Goal: Information Seeking & Learning: Learn about a topic

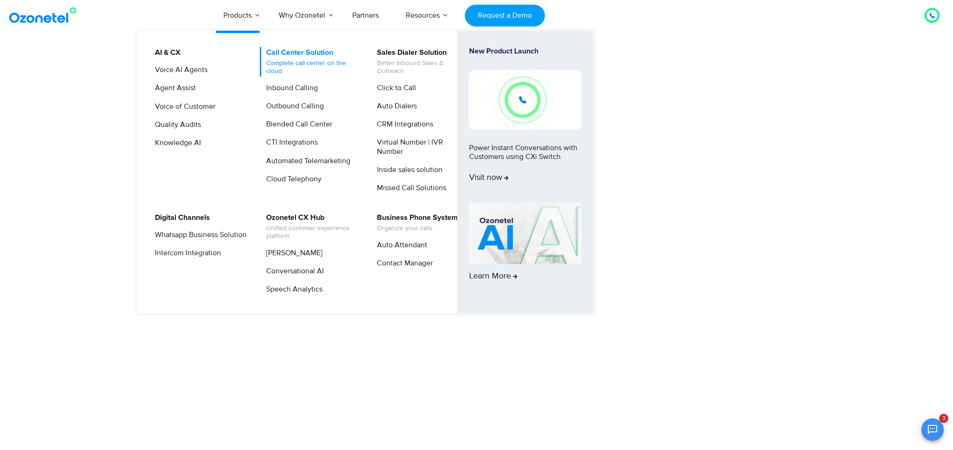
click at [278, 57] on link "Call Center Solution Complete call center on the cloud" at bounding box center [309, 62] width 99 height 30
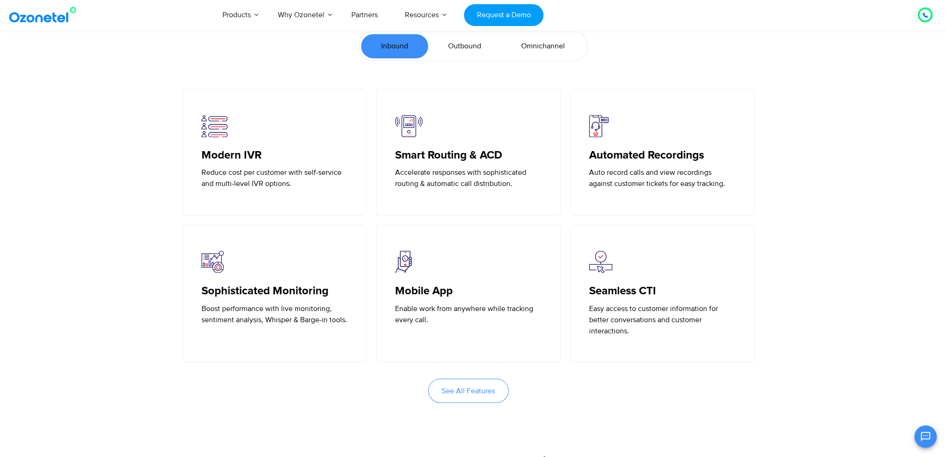
scroll to position [2048, 0]
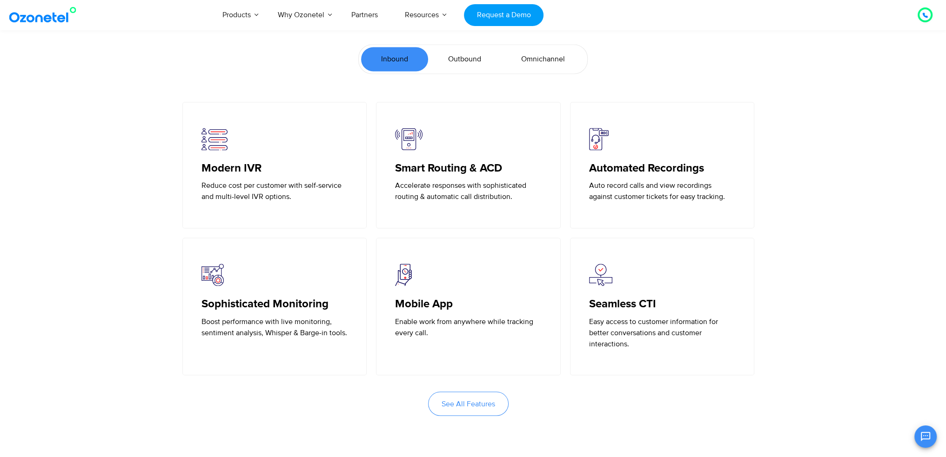
click at [479, 71] on link "Outbound" at bounding box center [464, 59] width 73 height 24
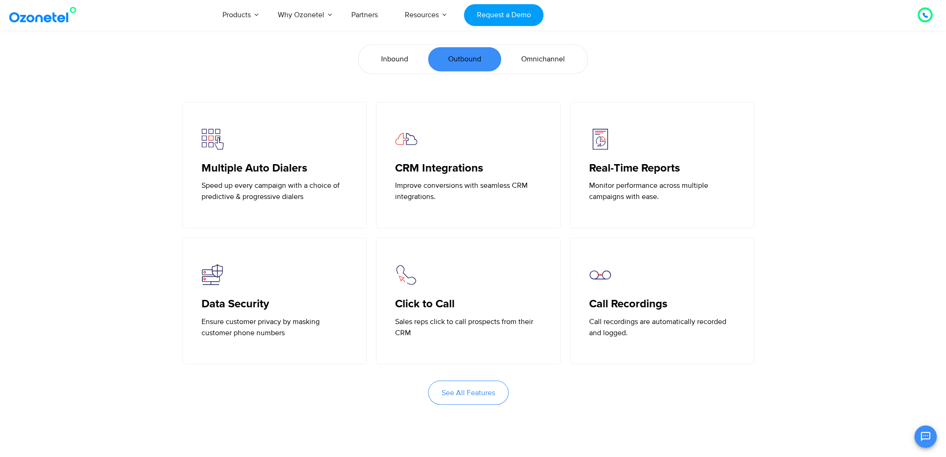
drag, startPoint x: 497, startPoint y: 389, endPoint x: 466, endPoint y: 351, distance: 48.3
click at [496, 389] on link "See All Features" at bounding box center [468, 393] width 81 height 24
click at [387, 62] on span "Inbound" at bounding box center [394, 59] width 27 height 11
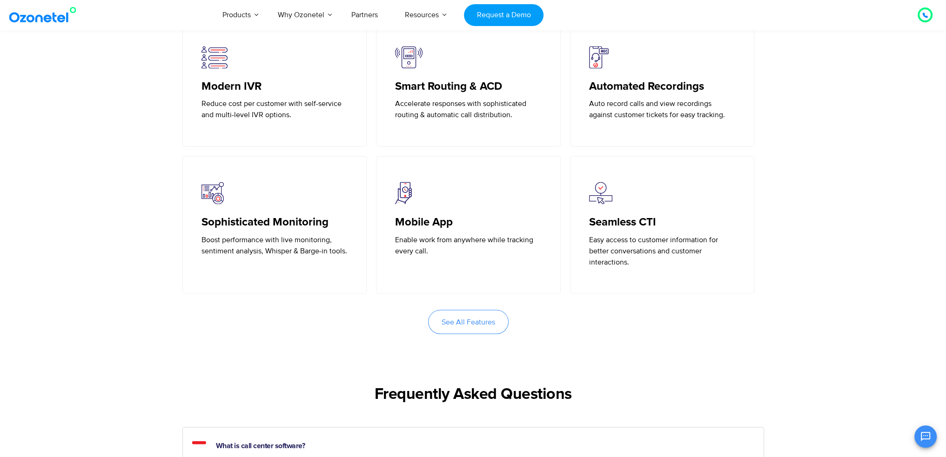
scroll to position [2141, 0]
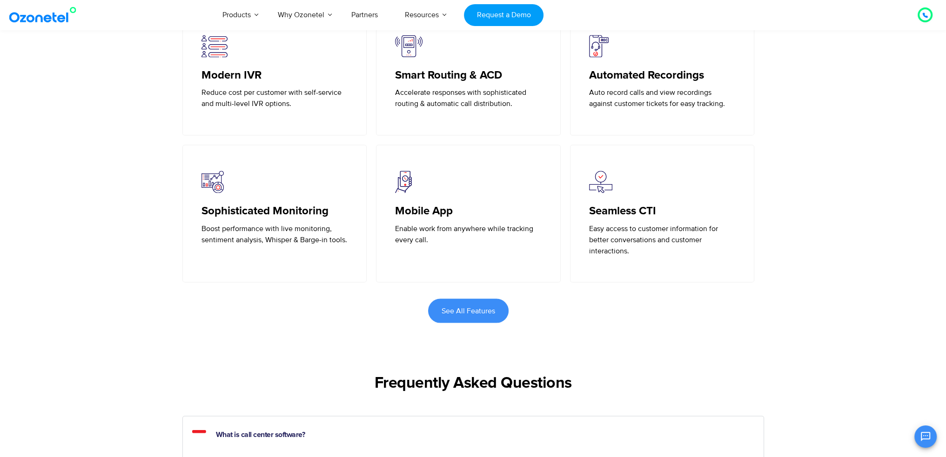
click at [480, 323] on link "See All Features" at bounding box center [468, 311] width 81 height 24
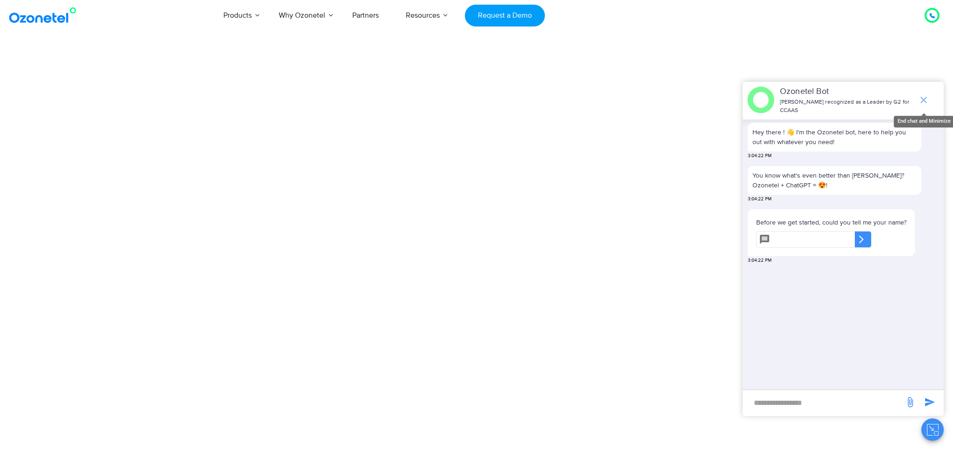
click at [926, 94] on icon "end chat or minimize" at bounding box center [923, 99] width 11 height 11
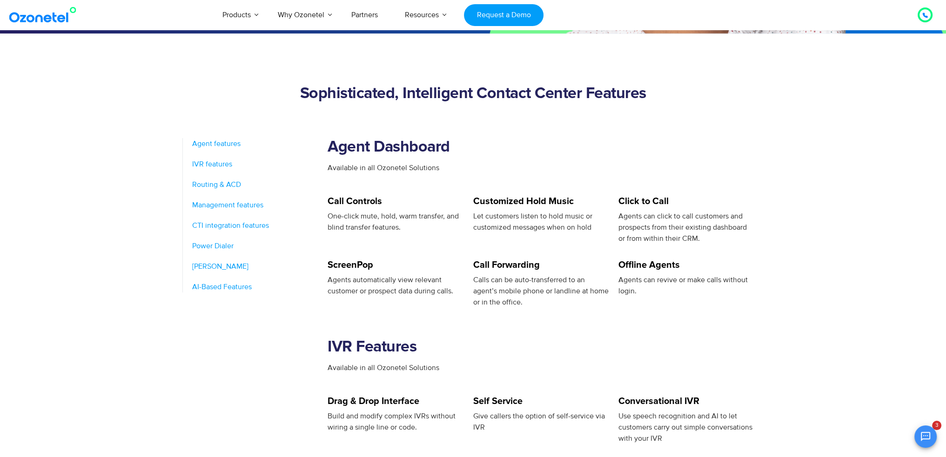
scroll to position [279, 0]
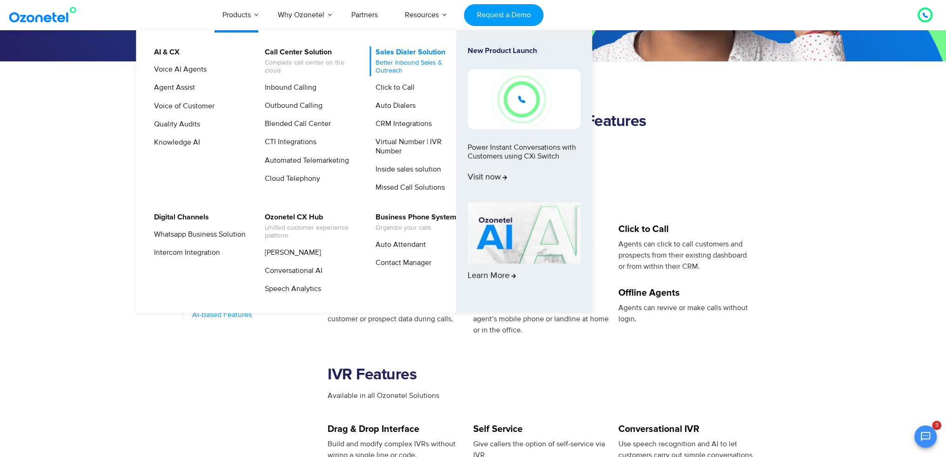
click at [389, 69] on span "Better Inbound Sales & Outreach" at bounding box center [422, 67] width 92 height 16
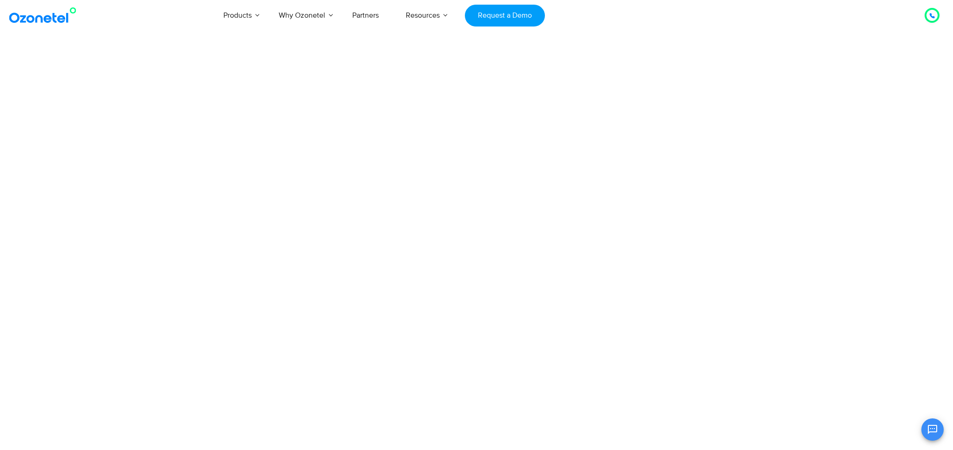
scroll to position [39, 0]
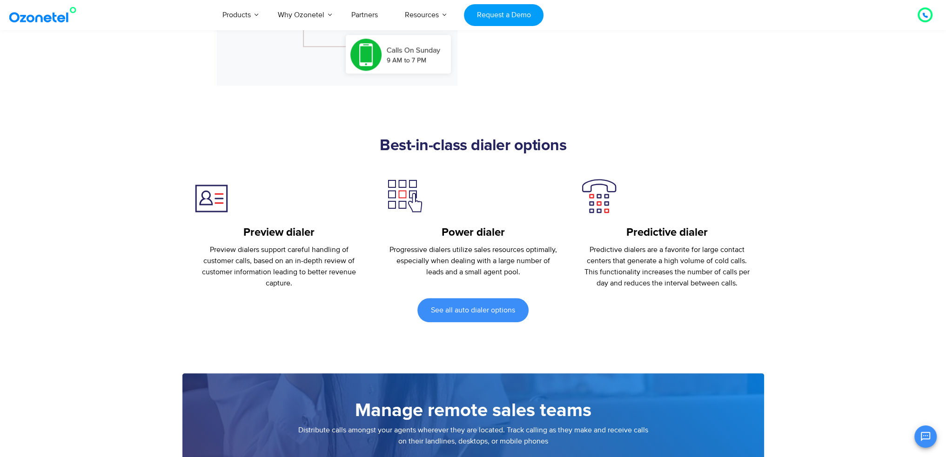
scroll to position [1256, 0]
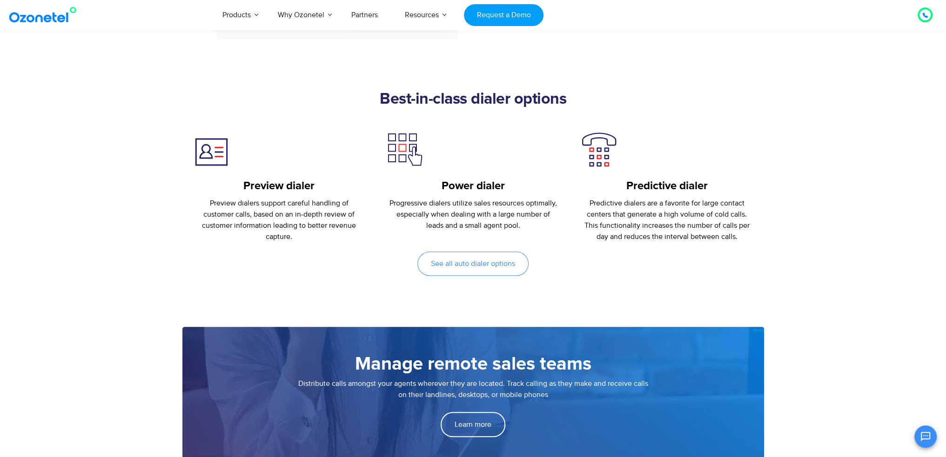
click at [457, 256] on link "See all auto dialer options" at bounding box center [472, 264] width 111 height 24
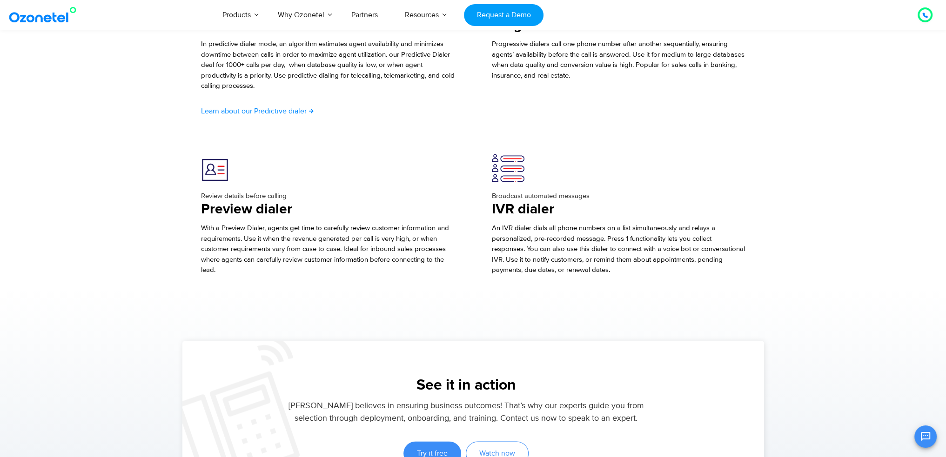
scroll to position [1675, 0]
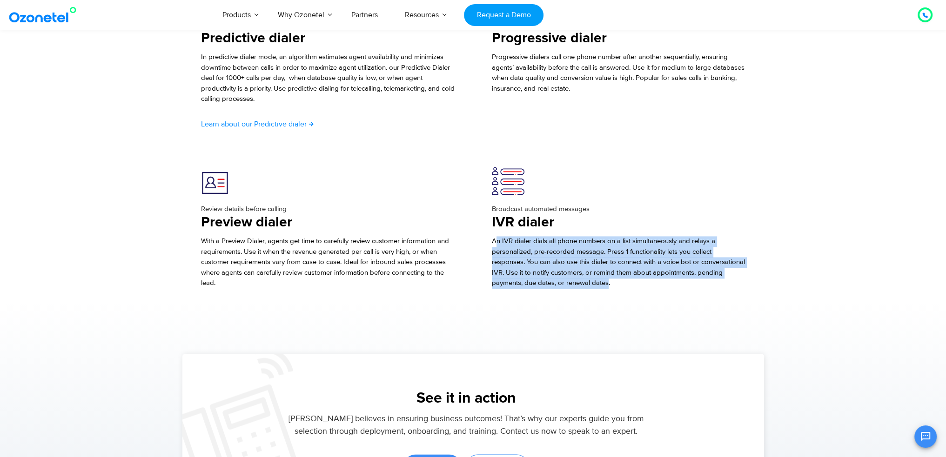
drag, startPoint x: 496, startPoint y: 242, endPoint x: 638, endPoint y: 279, distance: 146.1
click at [638, 279] on span "An IVR dialer dials all phone numbers on a list simultaneously and relays a per…" at bounding box center [618, 262] width 253 height 51
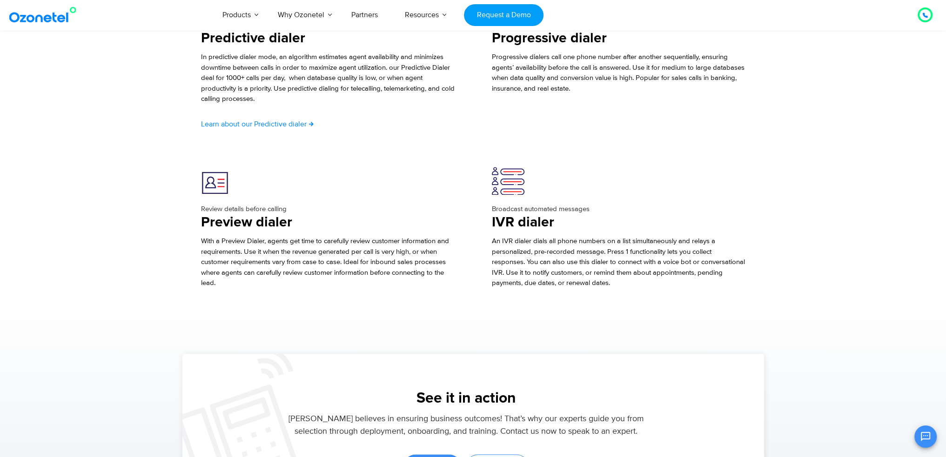
click at [638, 280] on p "An IVR dialer dials all phone numbers on a list simultaneously and relays a per…" at bounding box center [619, 262] width 254 height 53
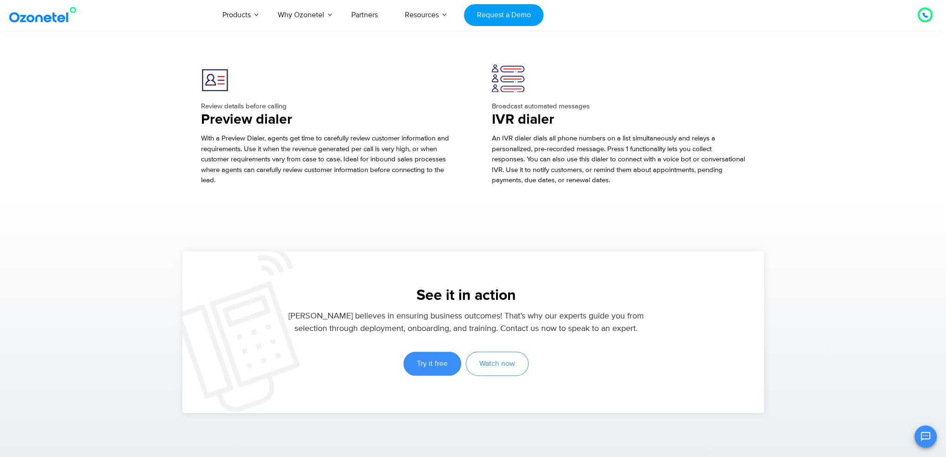
scroll to position [1768, 0]
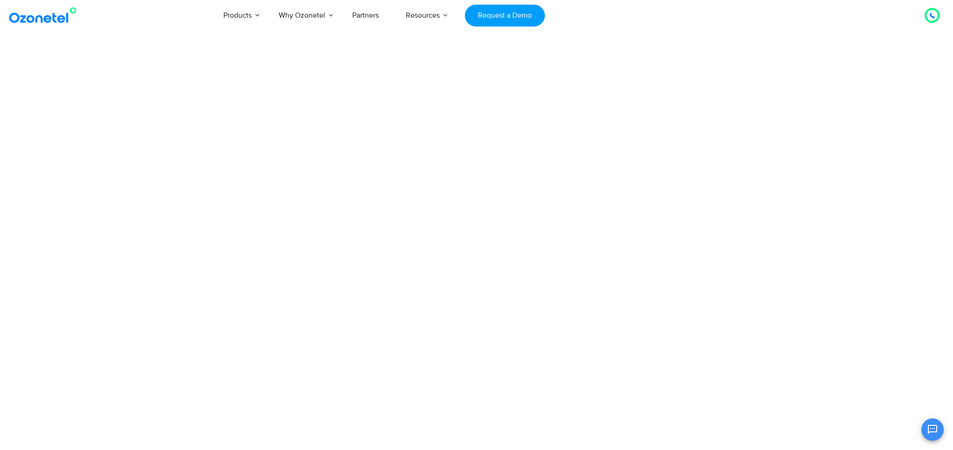
scroll to position [39, 0]
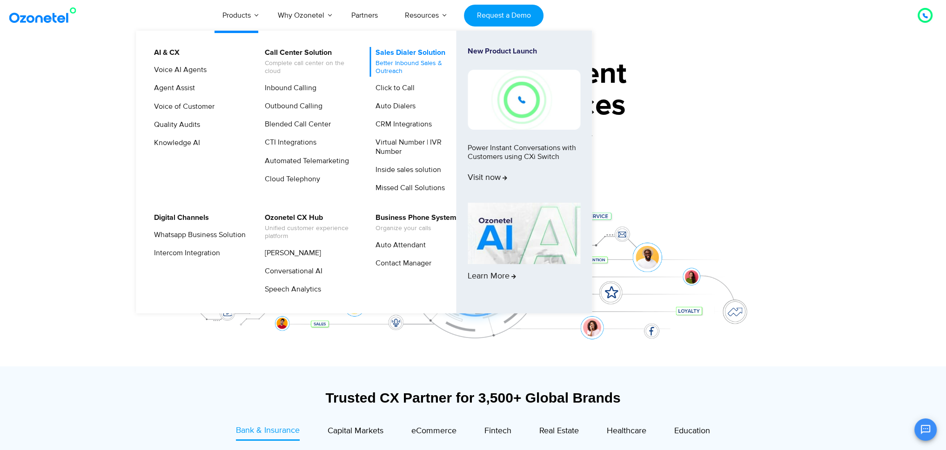
scroll to position [39, 0]
click at [391, 64] on span "Better Inbound Sales & Outreach" at bounding box center [422, 68] width 92 height 16
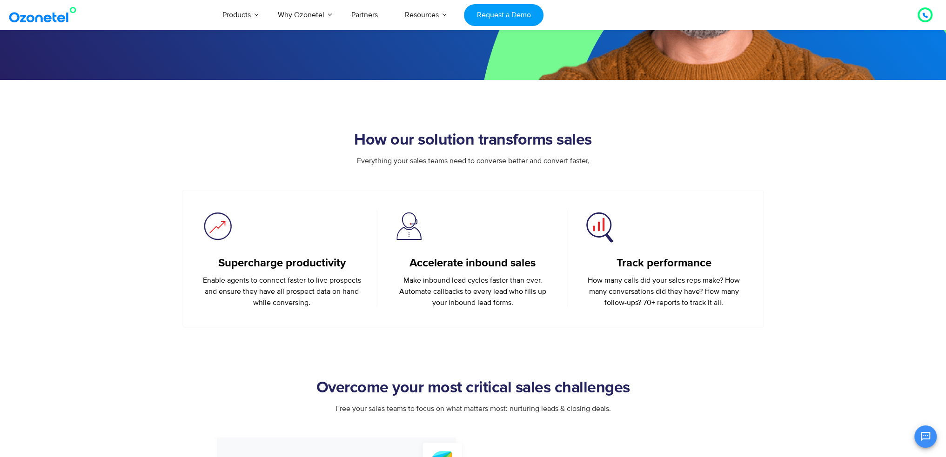
scroll to position [233, 0]
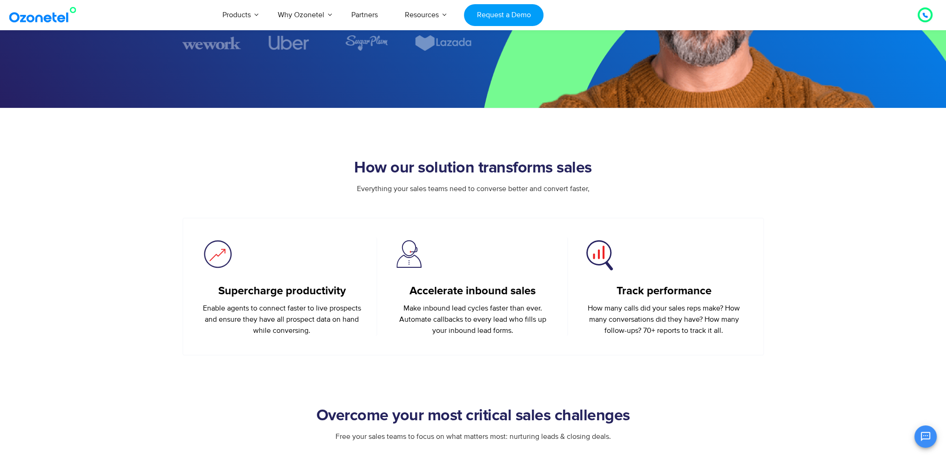
click at [43, 24] on link at bounding box center [44, 14] width 75 height 21
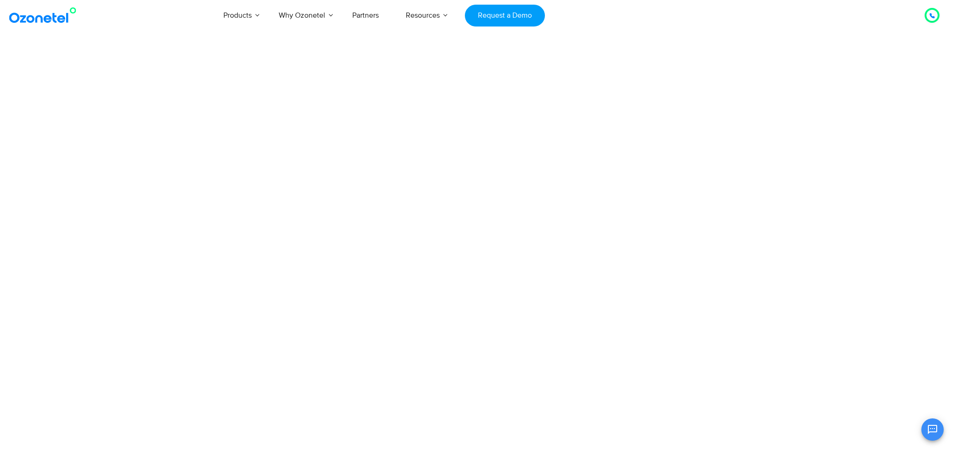
scroll to position [39, 0]
click at [184, 50] on html "[GEOGRAPHIC_DATA] : +1-408-440-54451-408-440-5445 [GEOGRAPHIC_DATA] : [PHONE_NU…" at bounding box center [476, 25] width 953 height 50
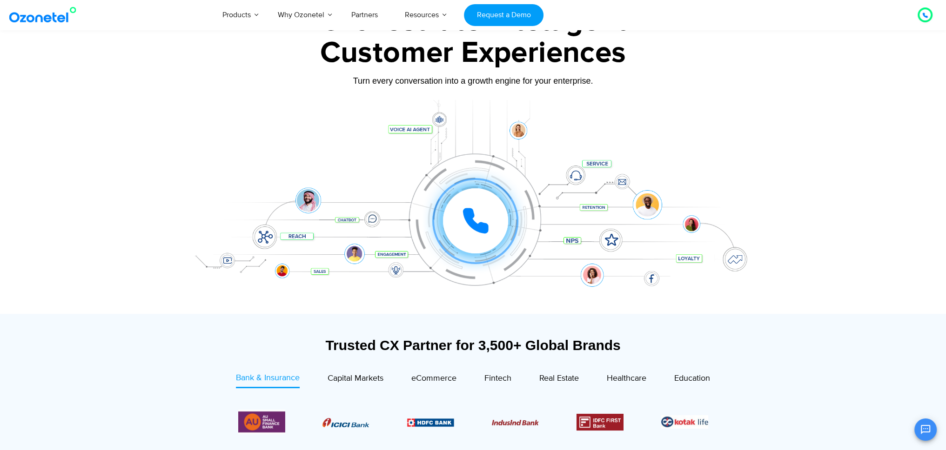
scroll to position [0, 0]
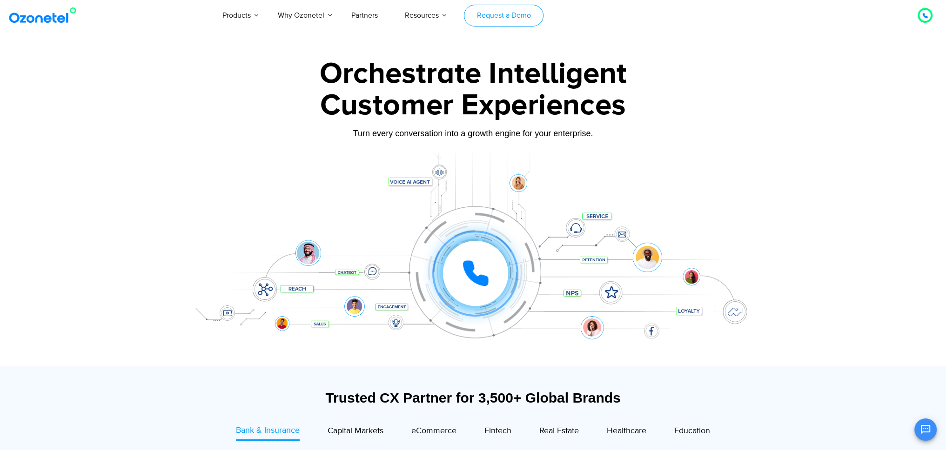
click at [487, 11] on link "Request a Demo" at bounding box center [504, 16] width 80 height 22
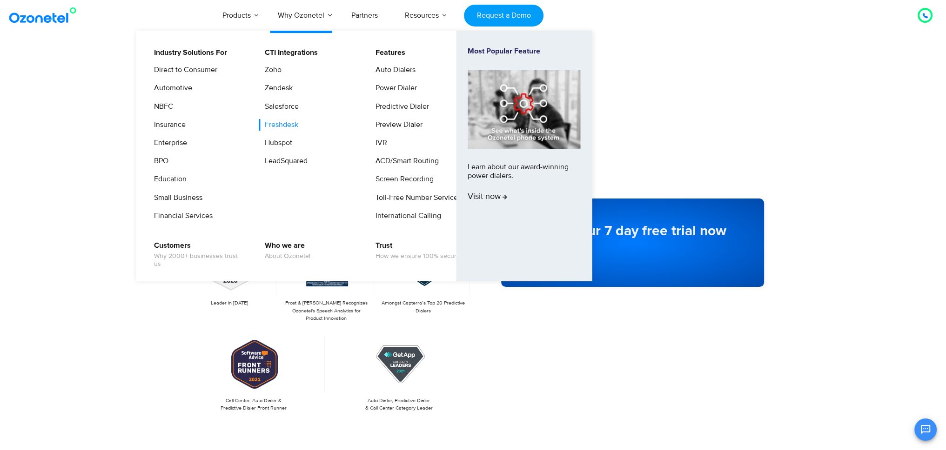
scroll to position [39, 0]
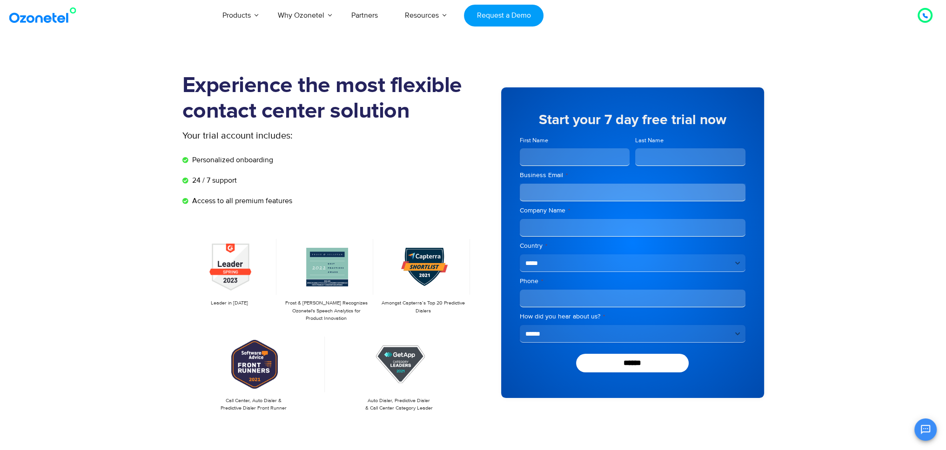
click at [93, 175] on section "Experience the most flexible contact center solution Your trial account include…" at bounding box center [473, 257] width 946 height 414
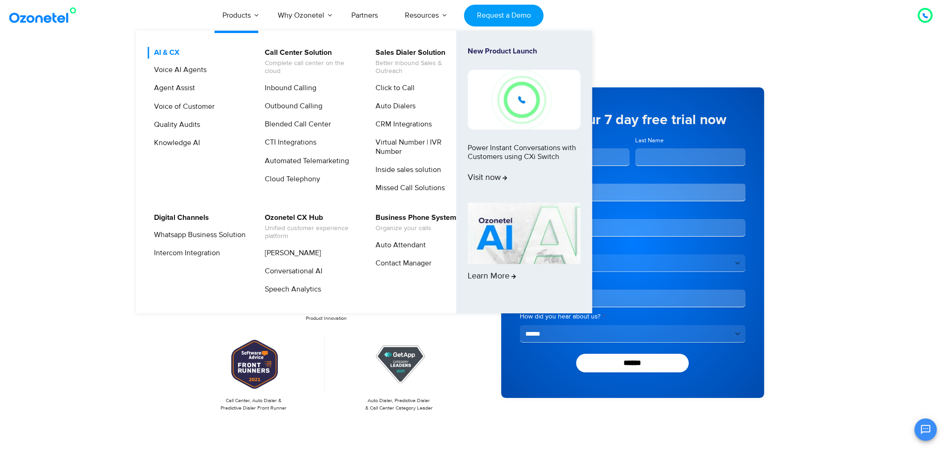
click at [168, 54] on link "AI & CX" at bounding box center [164, 53] width 33 height 12
